Goal: Find specific page/section: Find specific page/section

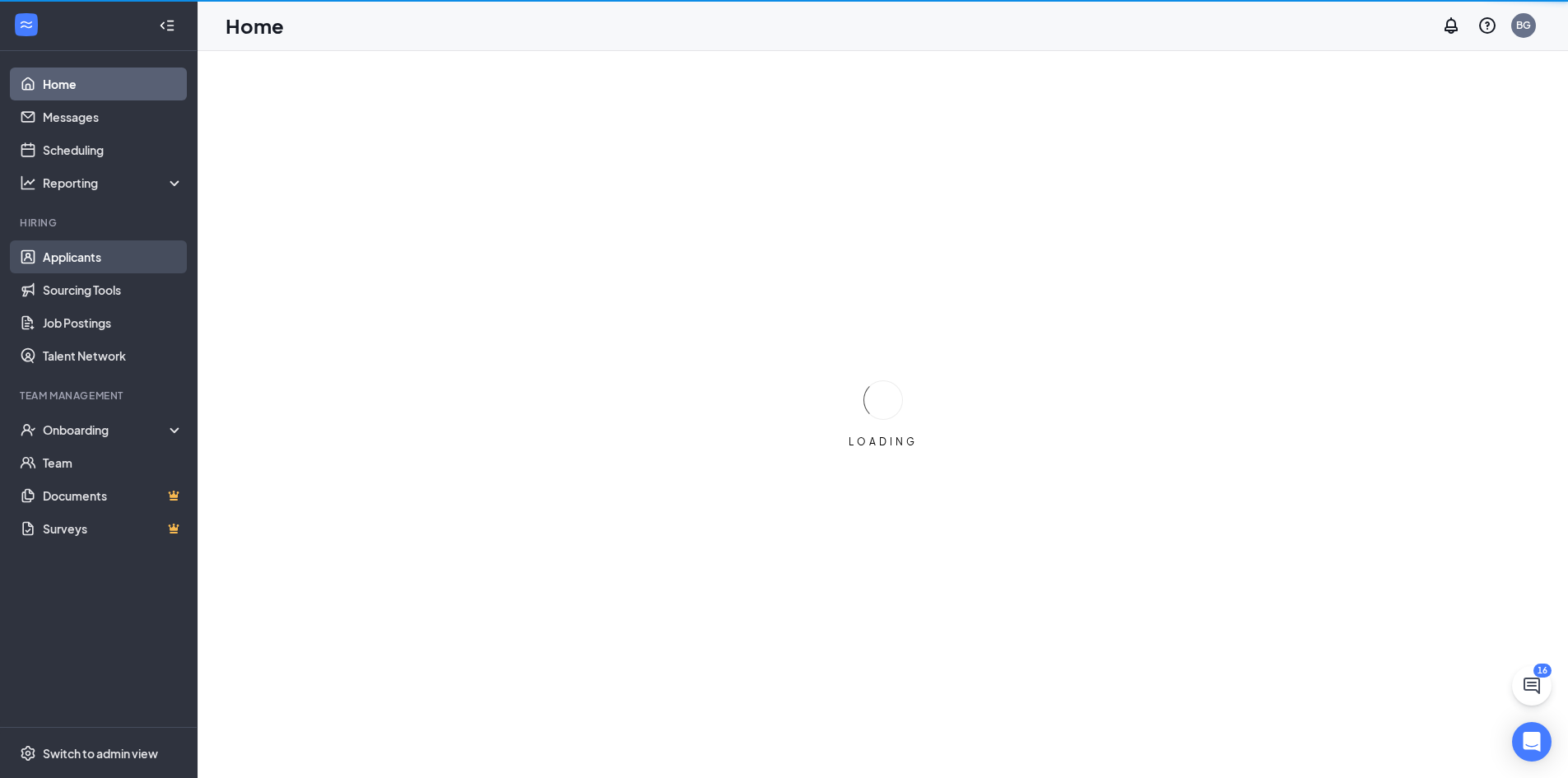
click at [63, 255] on link "Applicants" at bounding box center [114, 257] width 141 height 33
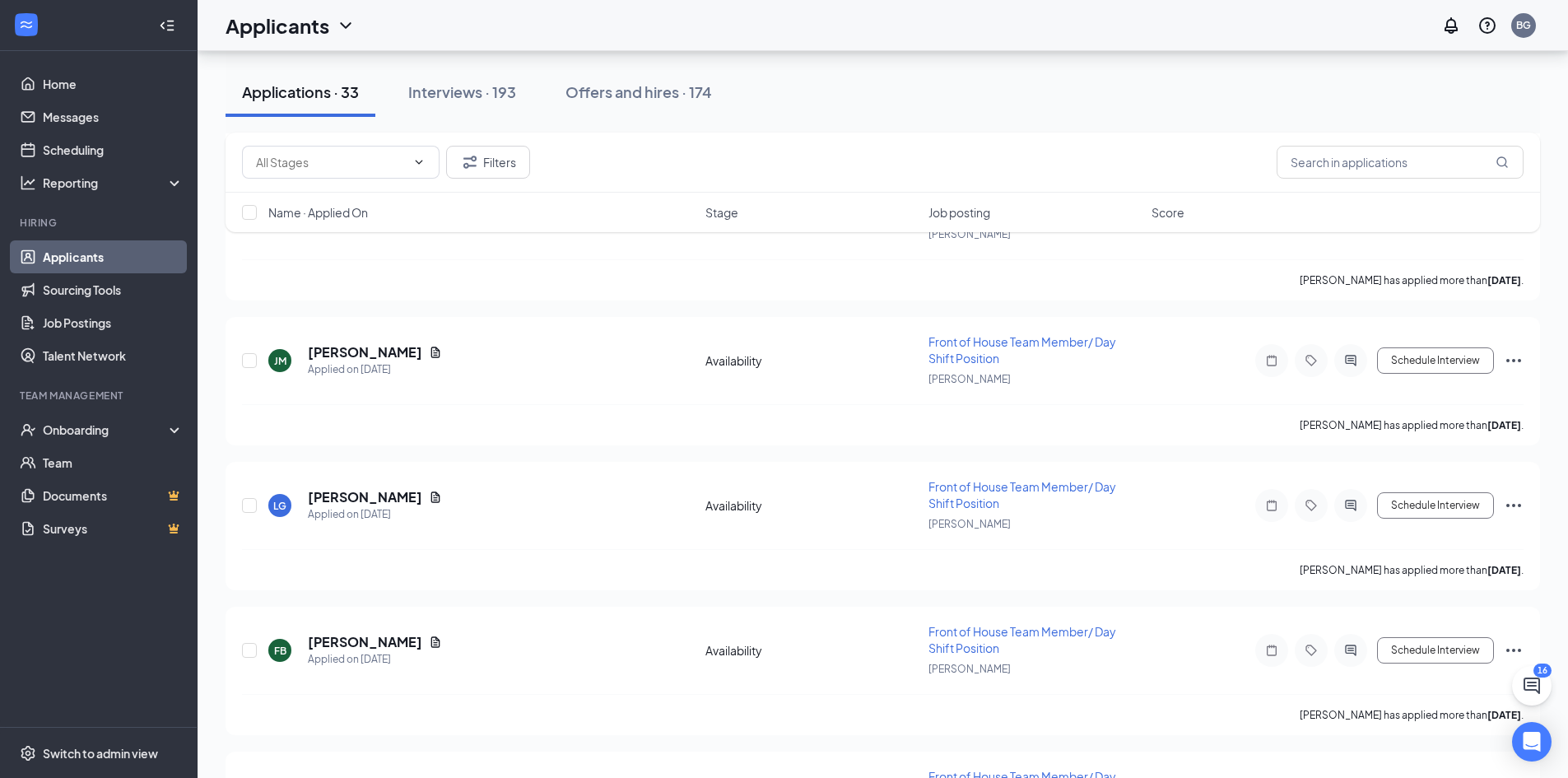
scroll to position [3377, 0]
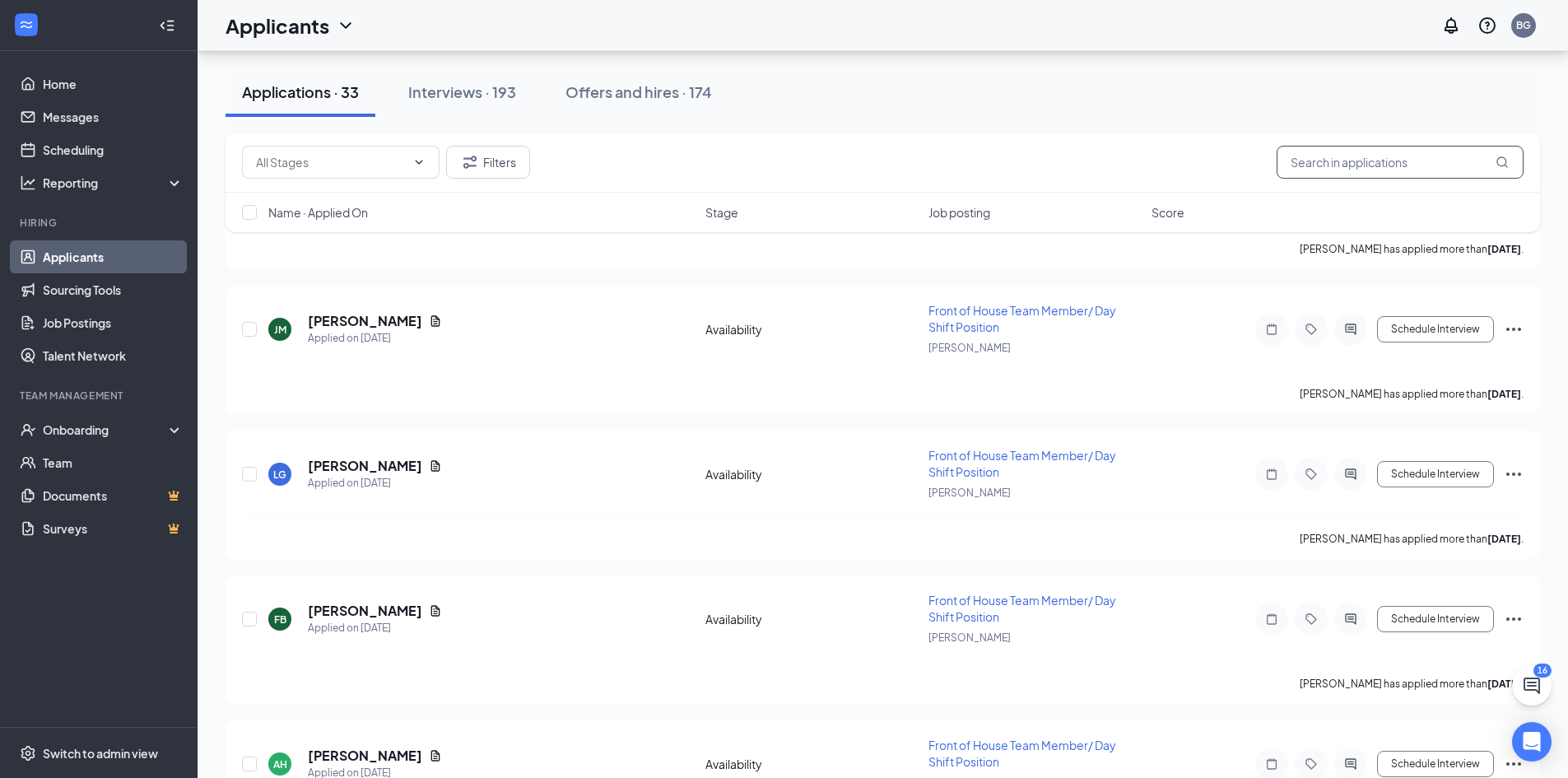
click at [1373, 161] on input "text" at bounding box center [1401, 163] width 247 height 33
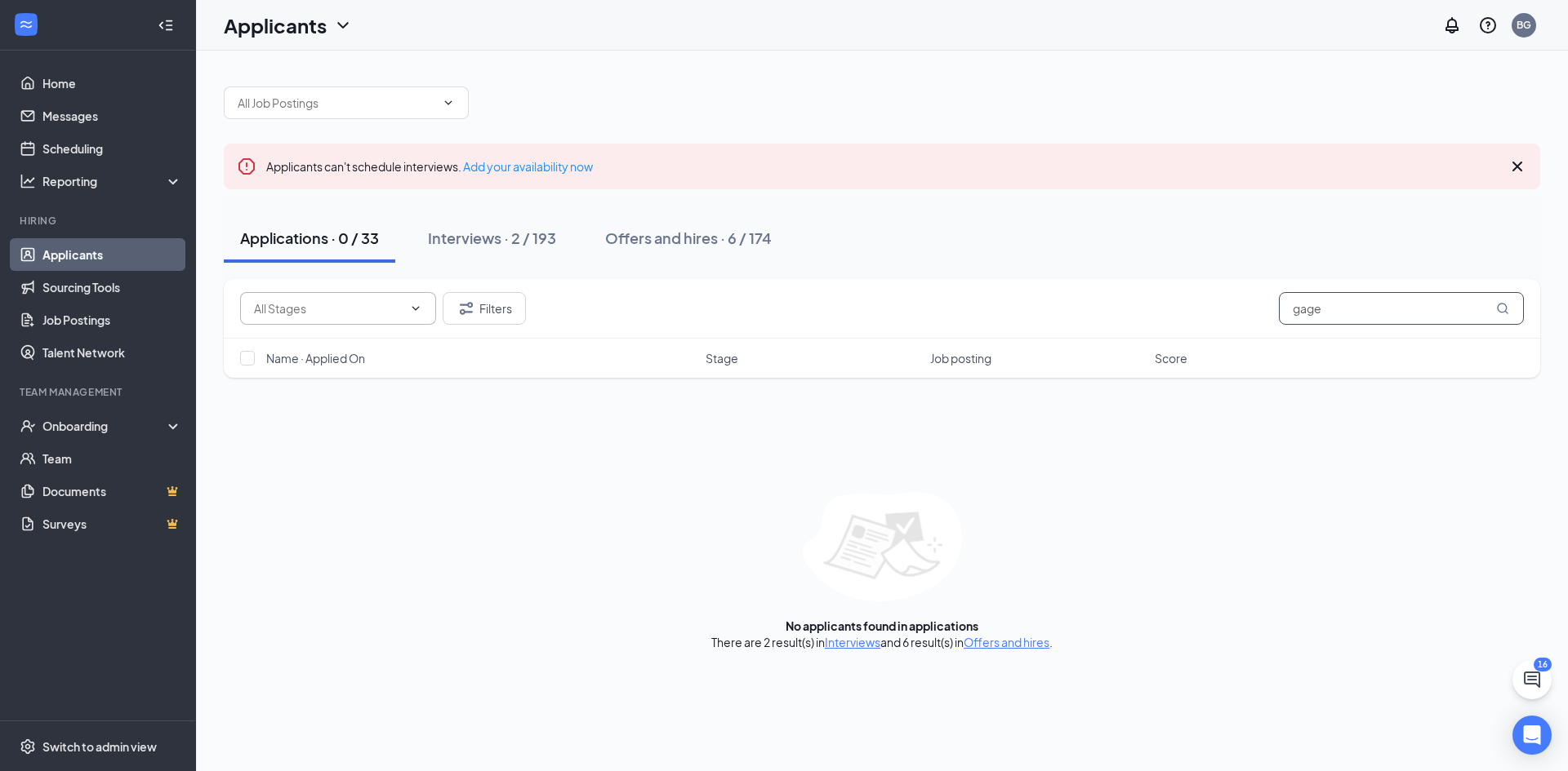
type input "gage"
click at [332, 306] on input "text" at bounding box center [327, 309] width 149 height 17
click at [410, 494] on div "No applicants found in applications There are 2 result(s) in Interviews and 6 r…" at bounding box center [881, 571] width 1316 height 158
click at [339, 20] on icon "ChevronDown" at bounding box center [343, 25] width 19 height 19
click at [780, 95] on div at bounding box center [881, 94] width 1316 height 49
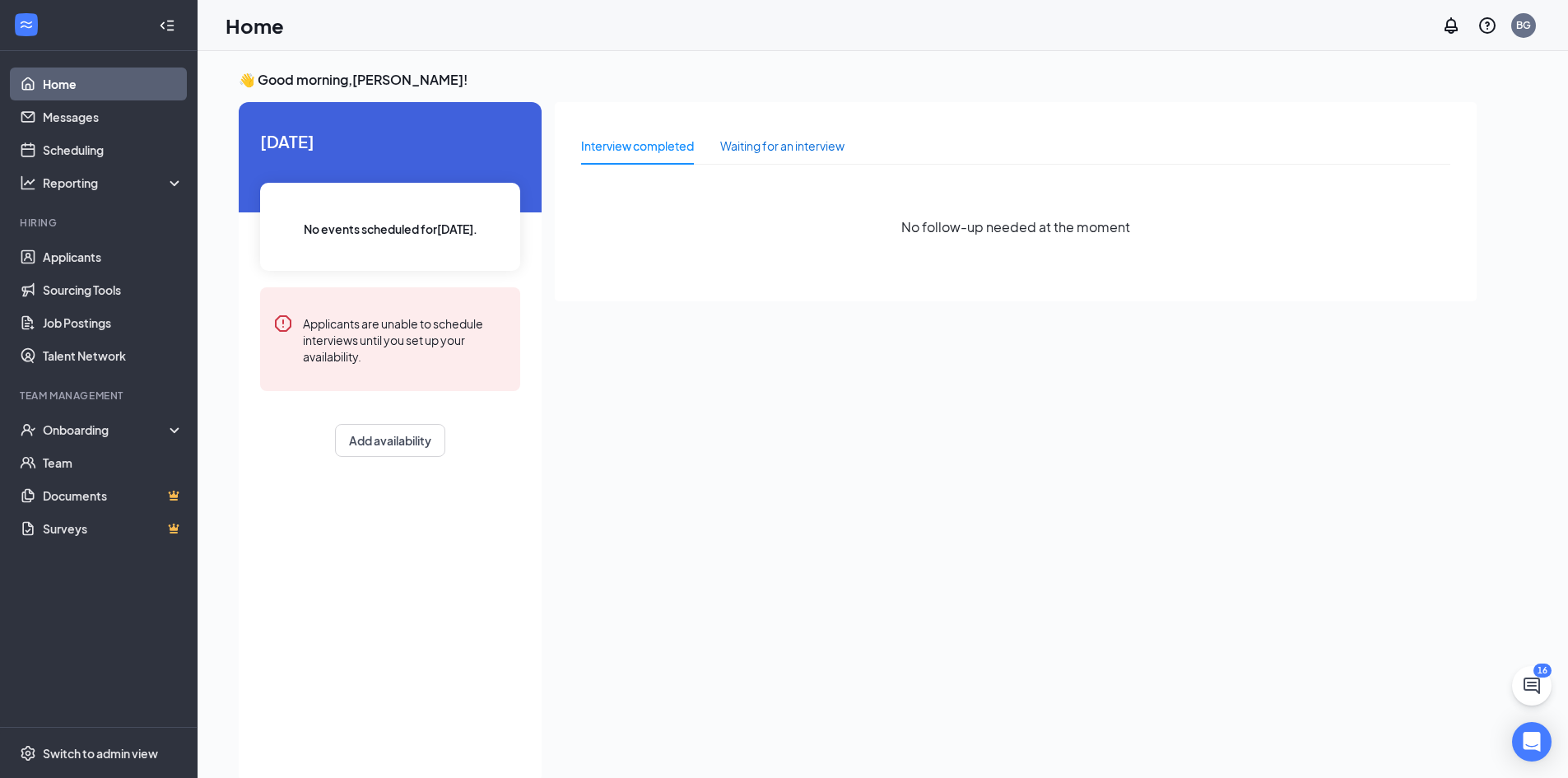
click at [759, 142] on div "Waiting for an interview" at bounding box center [783, 146] width 124 height 18
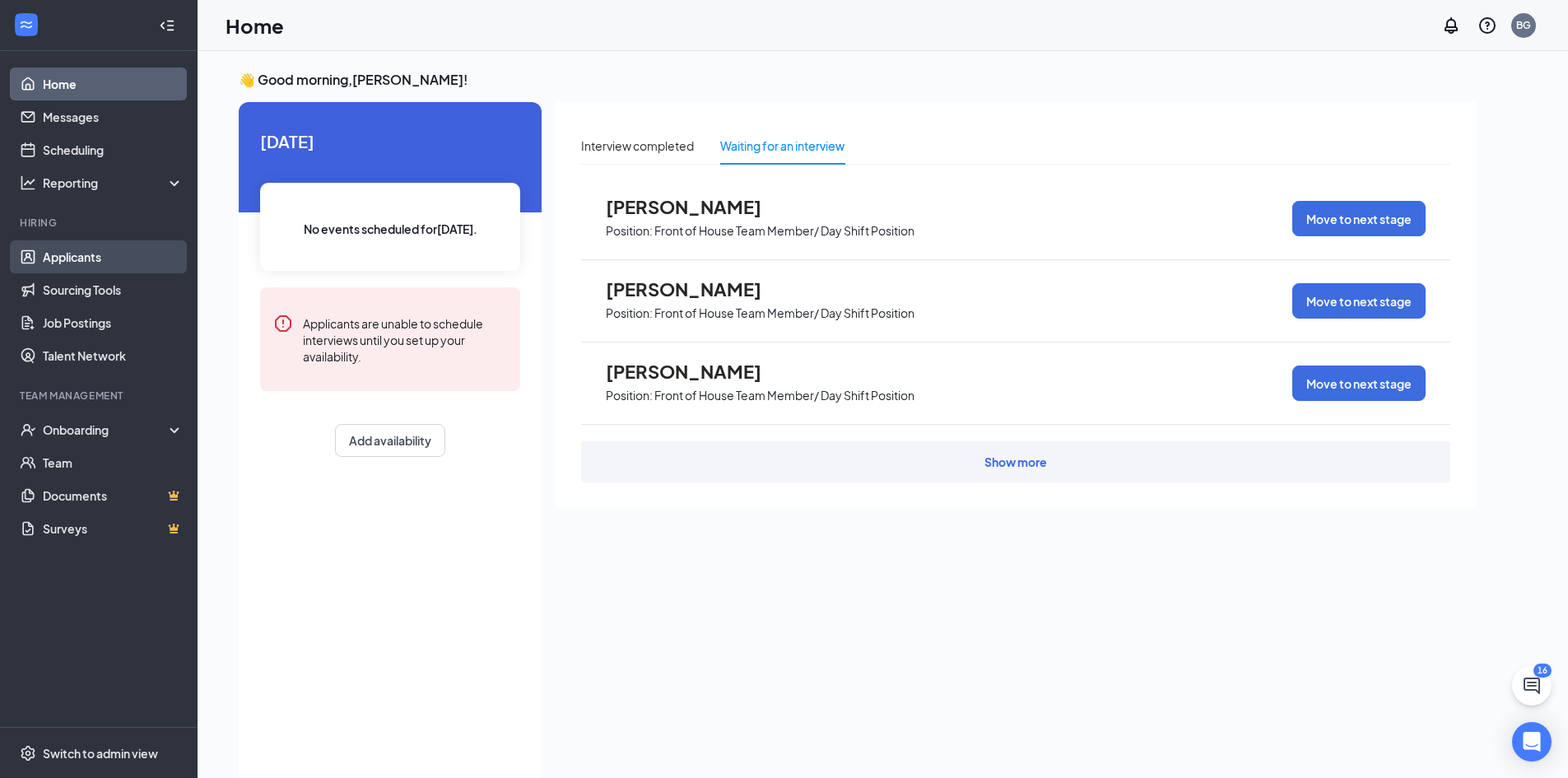
click at [71, 254] on link "Applicants" at bounding box center [114, 257] width 141 height 33
